Goal: Information Seeking & Learning: Check status

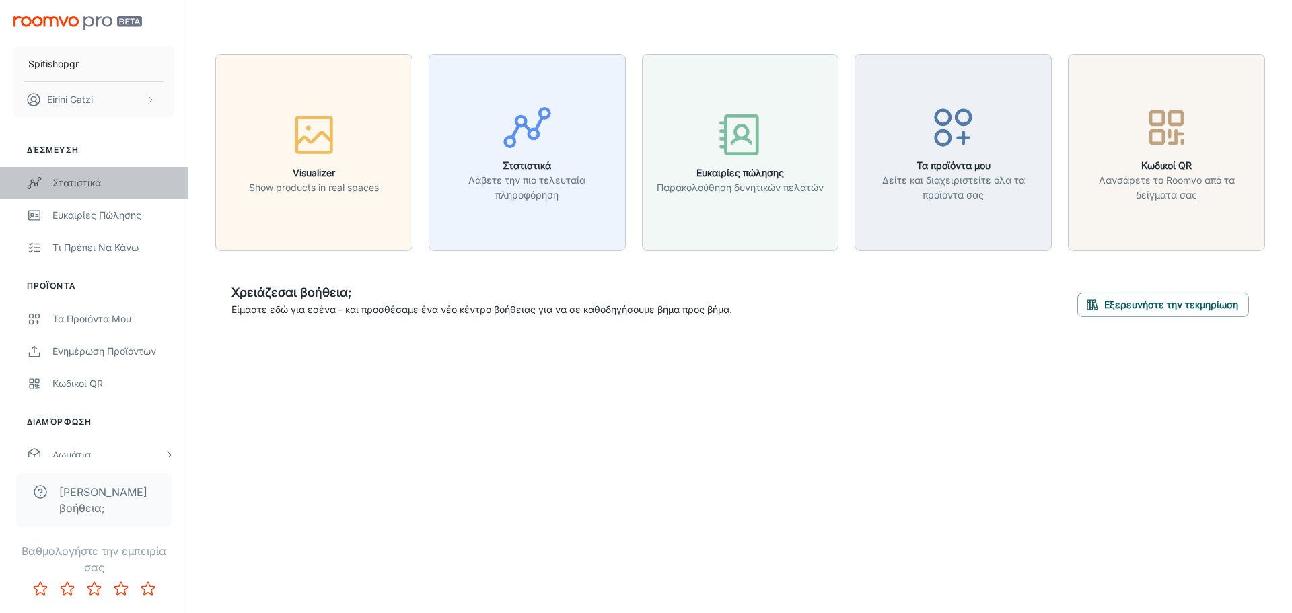
click at [95, 178] on div "Στατιστικά" at bounding box center [113, 183] width 122 height 15
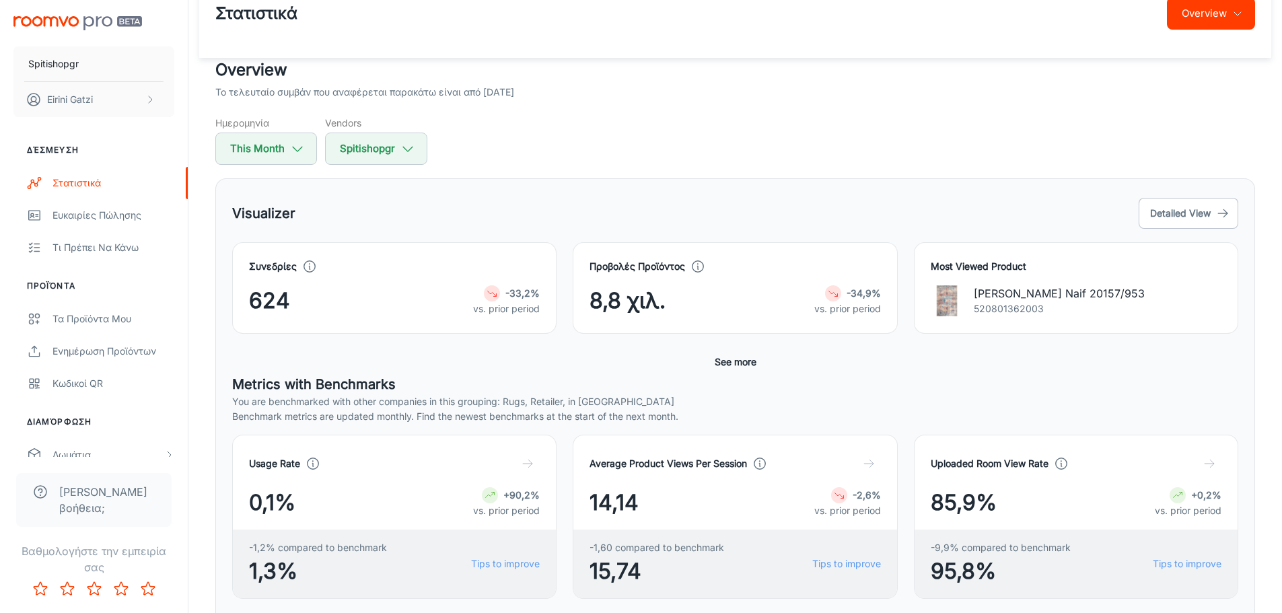
scroll to position [18, 0]
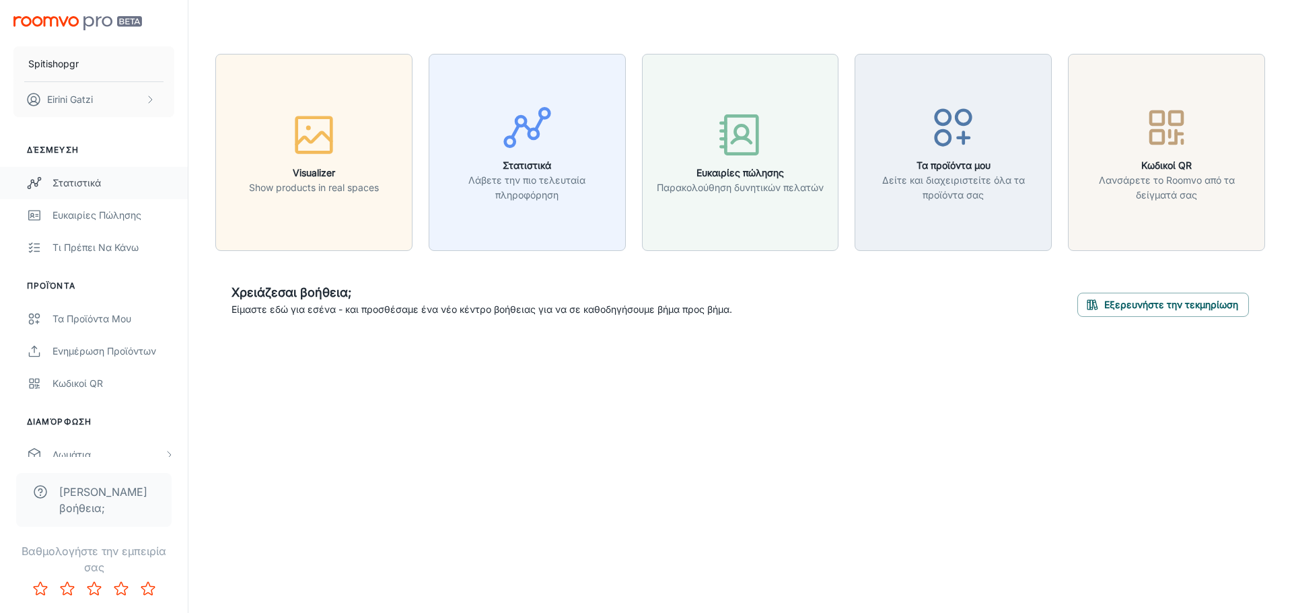
click at [87, 185] on div "Στατιστικά" at bounding box center [113, 183] width 122 height 15
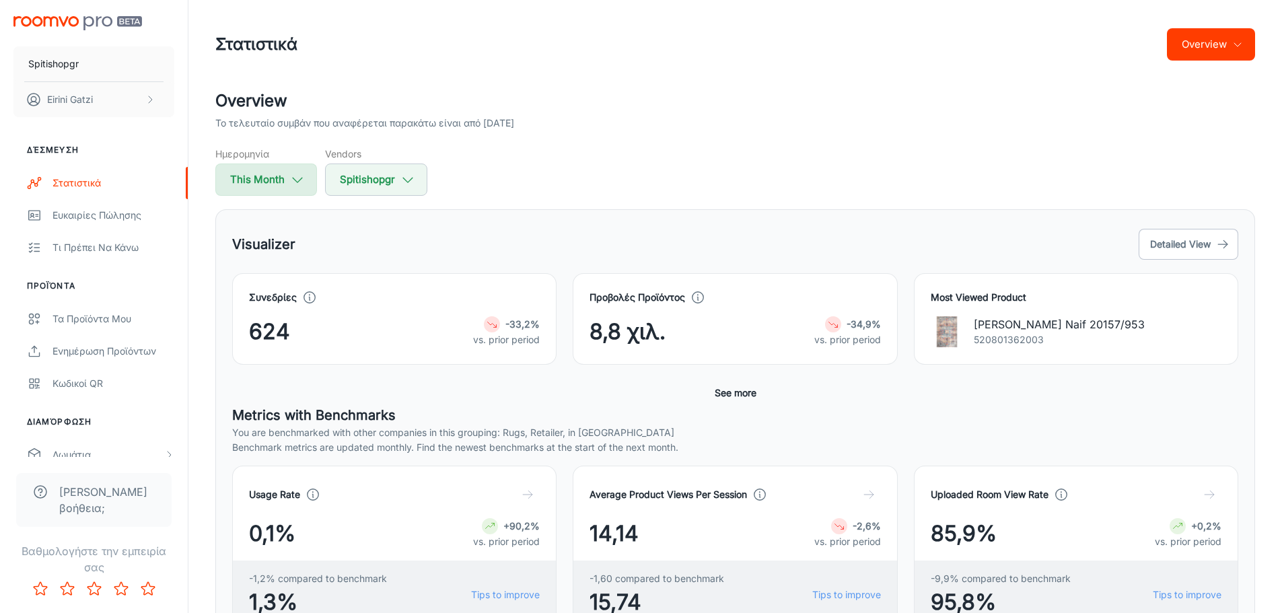
click at [280, 183] on button "This Month" at bounding box center [266, 180] width 102 height 32
select select "8"
select select "2025"
select select "8"
select select "2025"
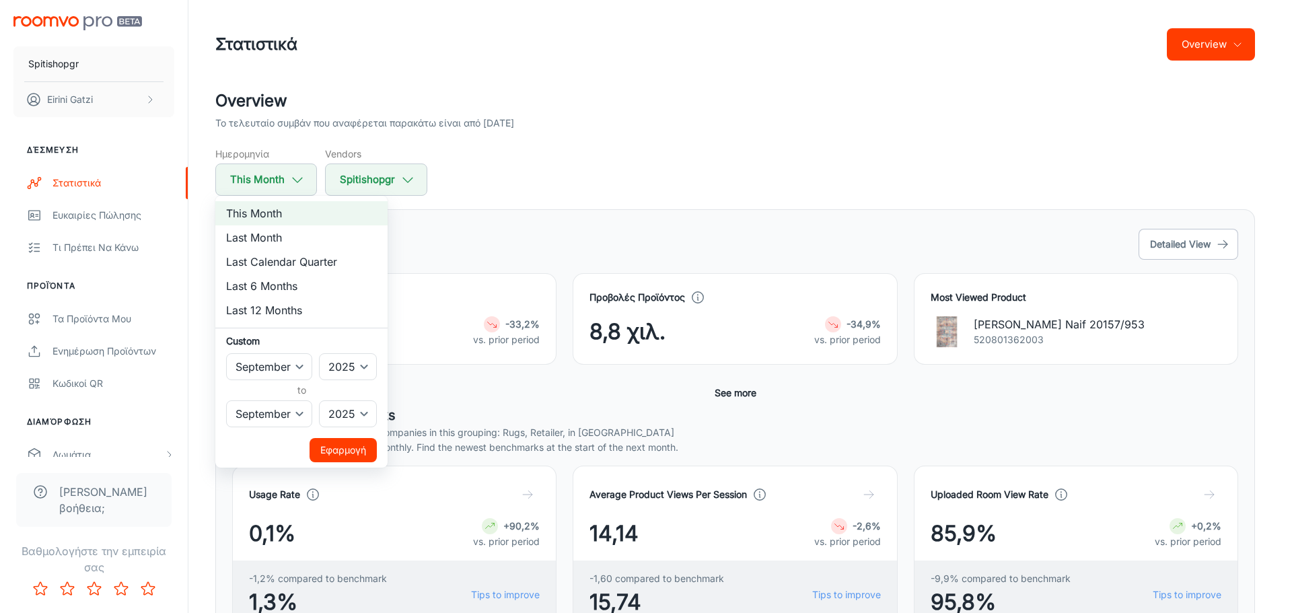
click at [548, 183] on div at bounding box center [646, 306] width 1292 height 613
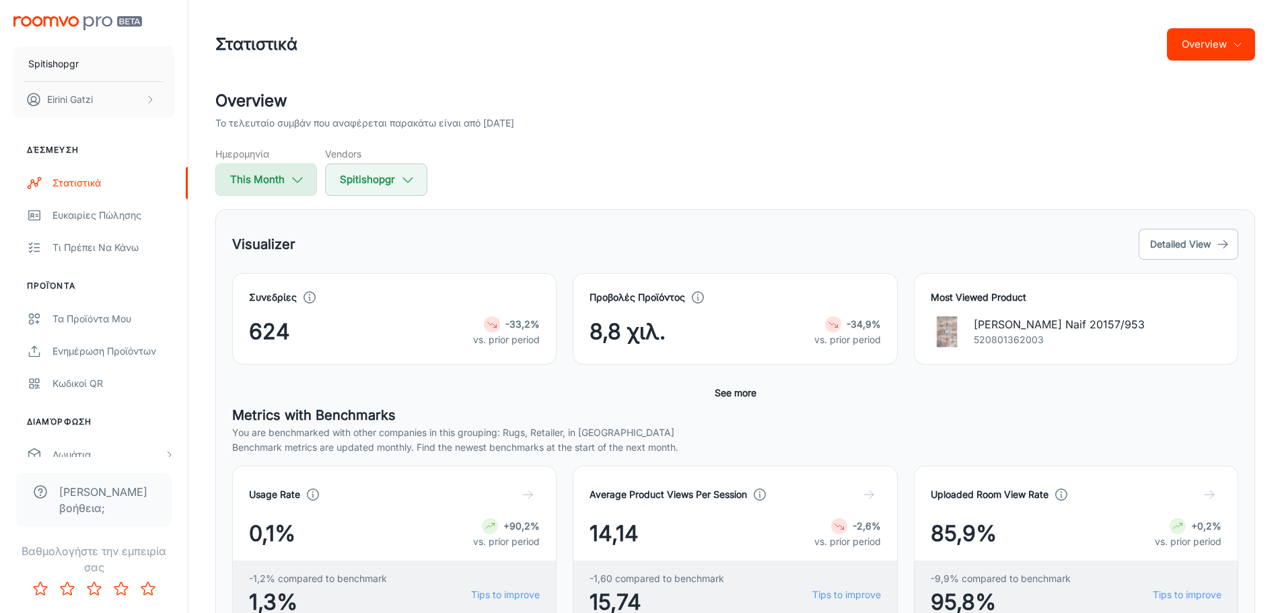
click at [303, 182] on icon "button" at bounding box center [297, 179] width 15 height 15
select select "8"
select select "2025"
select select "8"
select select "2025"
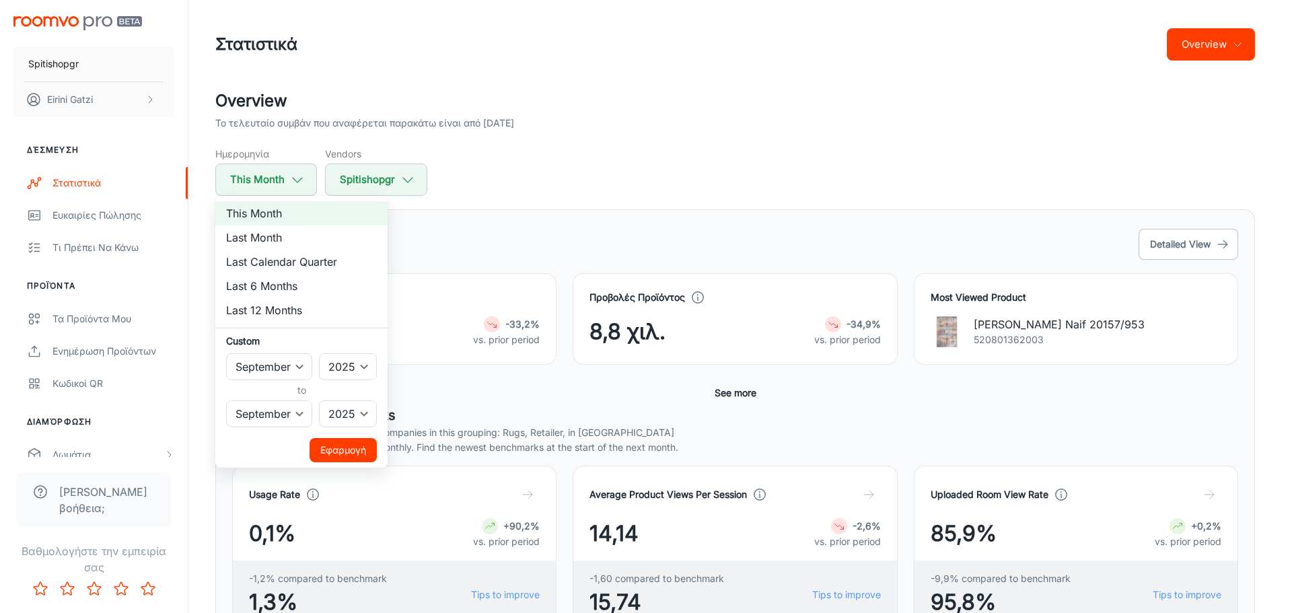
click at [565, 186] on div at bounding box center [646, 306] width 1292 height 613
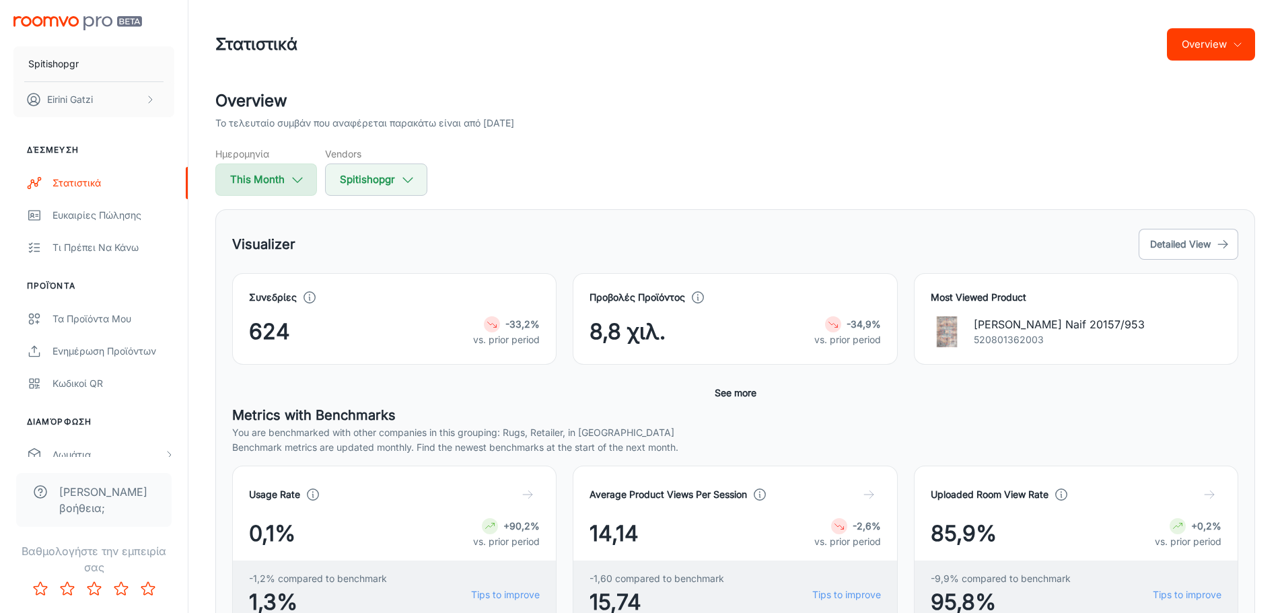
click at [264, 185] on button "This Month" at bounding box center [266, 180] width 102 height 32
select select "8"
select select "2025"
select select "8"
select select "2025"
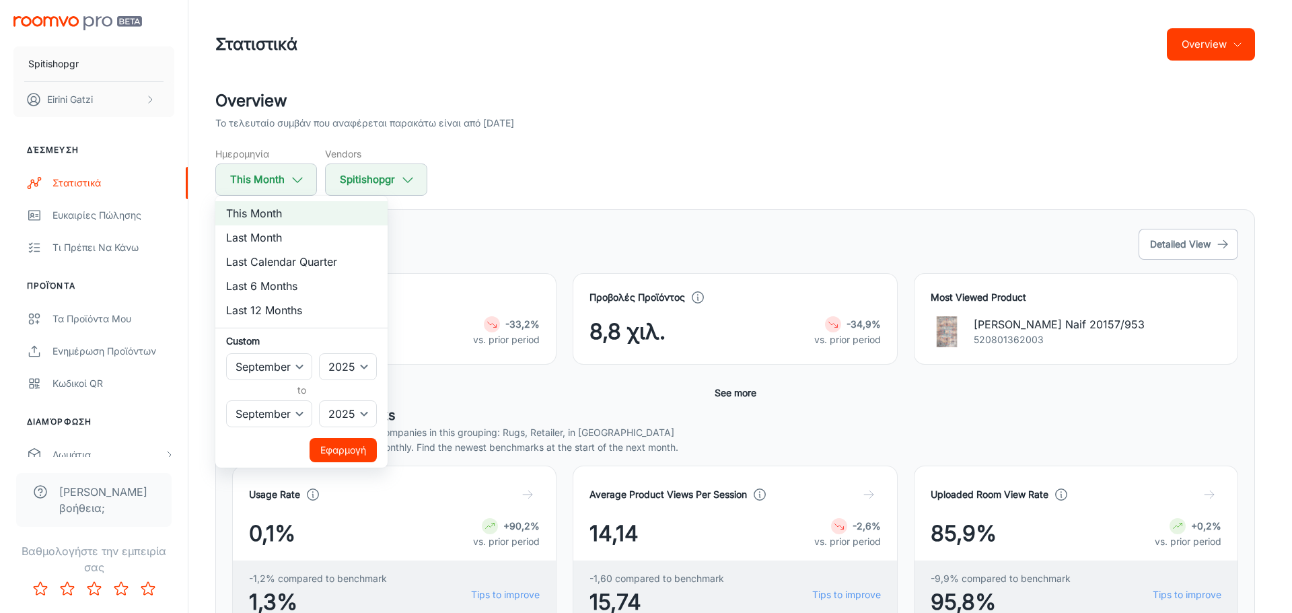
click at [503, 208] on div at bounding box center [646, 306] width 1292 height 613
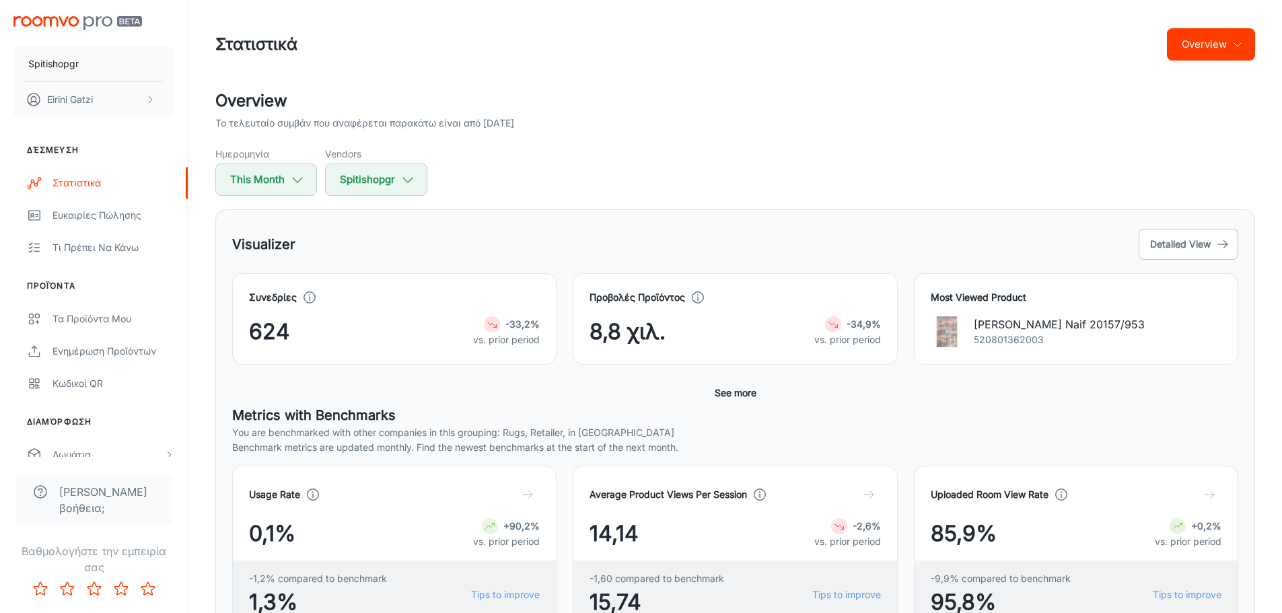
click at [737, 394] on button "See more" at bounding box center [735, 393] width 52 height 24
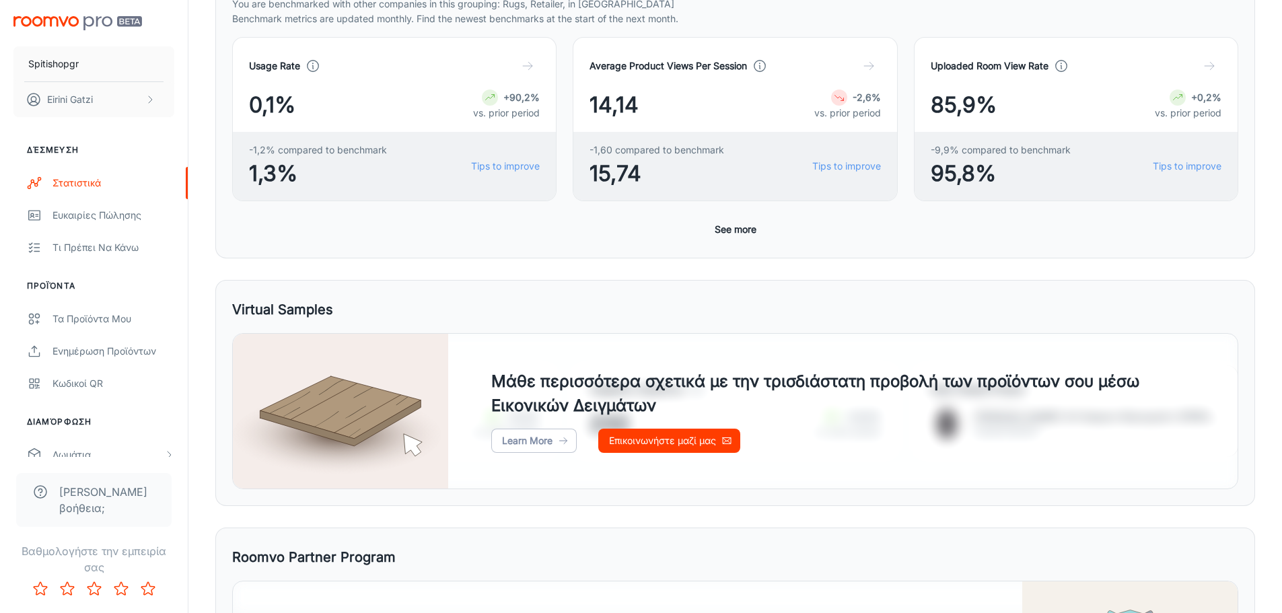
scroll to position [537, 0]
click at [729, 228] on button "See more" at bounding box center [735, 229] width 52 height 24
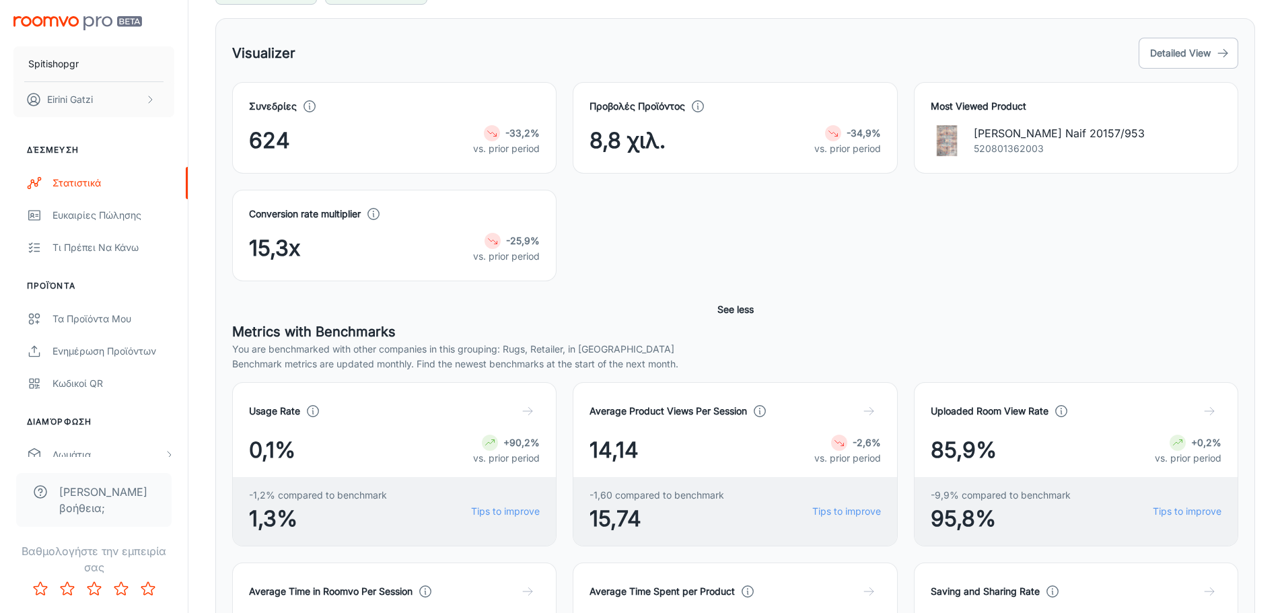
scroll to position [0, 0]
